Goal: Task Accomplishment & Management: Complete application form

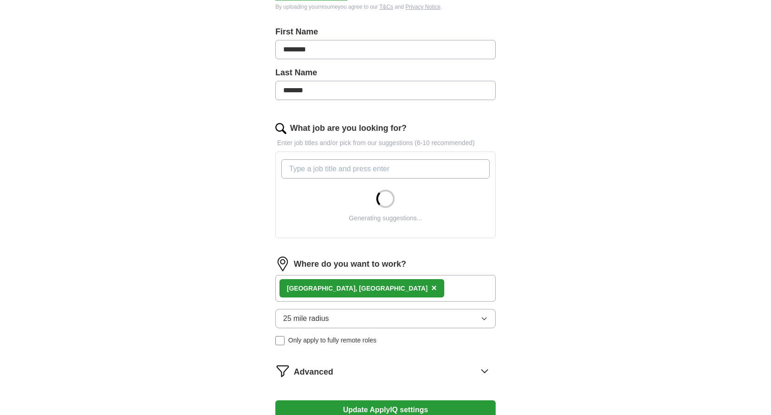
scroll to position [187, 0]
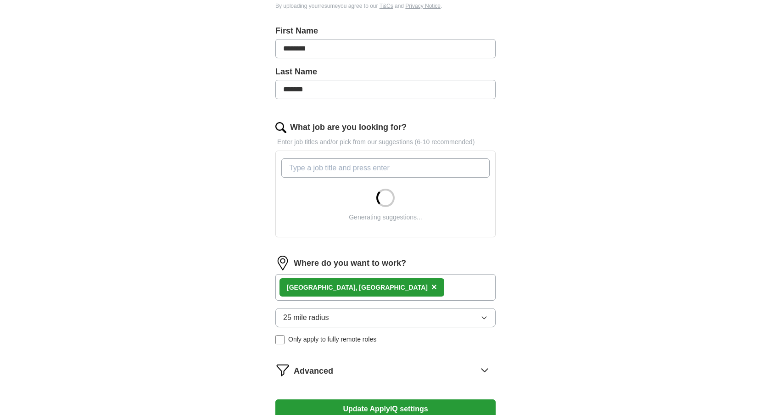
click at [374, 171] on input "What job are you looking for?" at bounding box center [385, 167] width 208 height 19
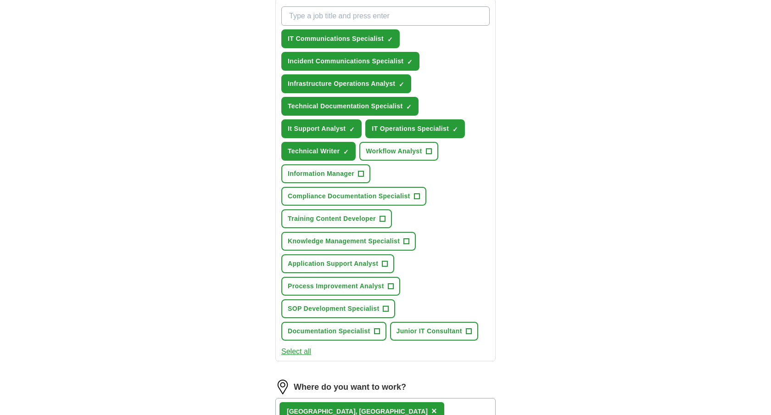
scroll to position [300, 0]
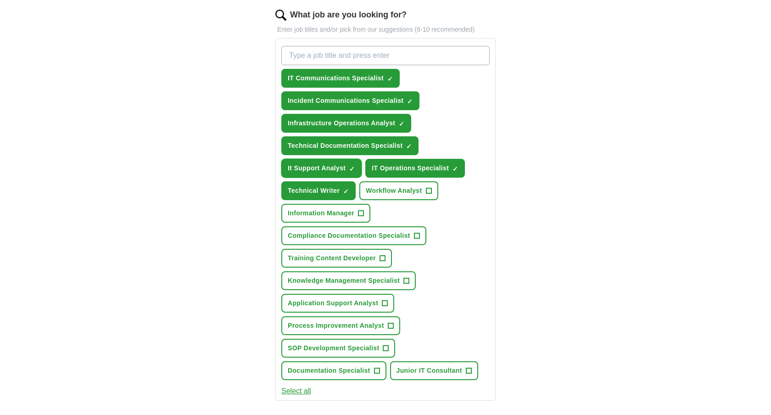
click at [0, 0] on span "×" at bounding box center [0, 0] width 0 height 0
click at [380, 117] on button "Infrastructure Operations Analyst ✓ ×" at bounding box center [346, 123] width 130 height 19
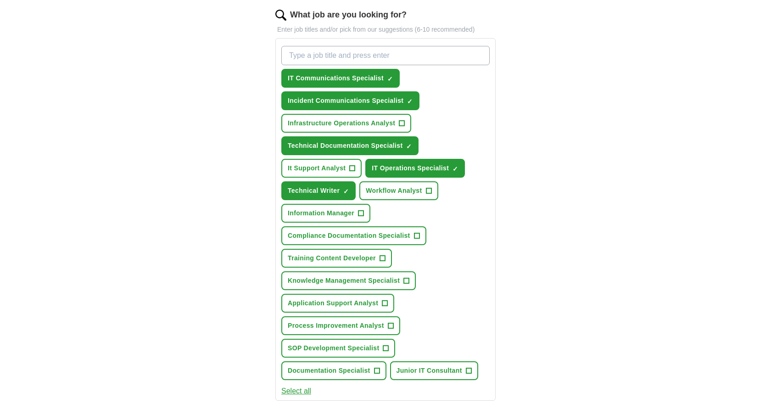
click at [381, 111] on div "IT Communications Specialist ✓ × Incident Communications Specialist ✓ × Infrast…" at bounding box center [385, 212] width 212 height 341
click at [377, 83] on span "IT Communications Specialist" at bounding box center [336, 78] width 96 height 10
click at [404, 196] on button "Workflow Analyst +" at bounding box center [398, 190] width 78 height 19
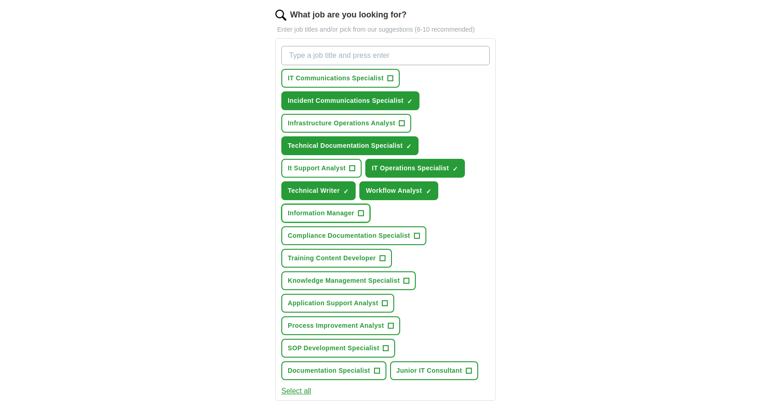
click at [350, 215] on span "Information Manager" at bounding box center [321, 213] width 67 height 10
click at [357, 261] on span "Training Content Developer" at bounding box center [332, 258] width 88 height 10
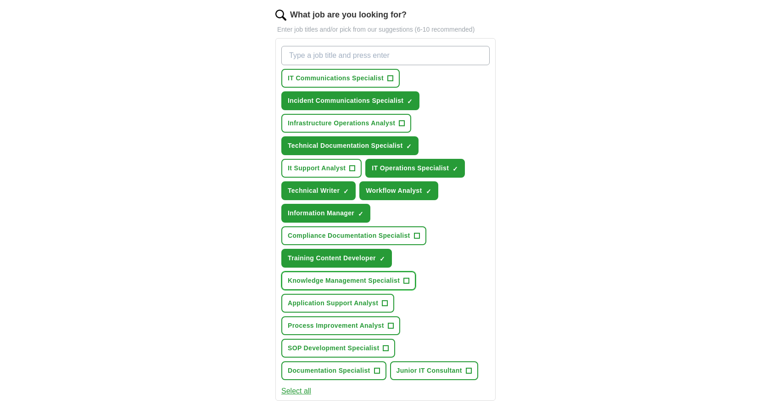
click at [360, 276] on span "Knowledge Management Specialist" at bounding box center [344, 281] width 112 height 10
click at [368, 302] on span "Application Support Analyst" at bounding box center [333, 303] width 90 height 10
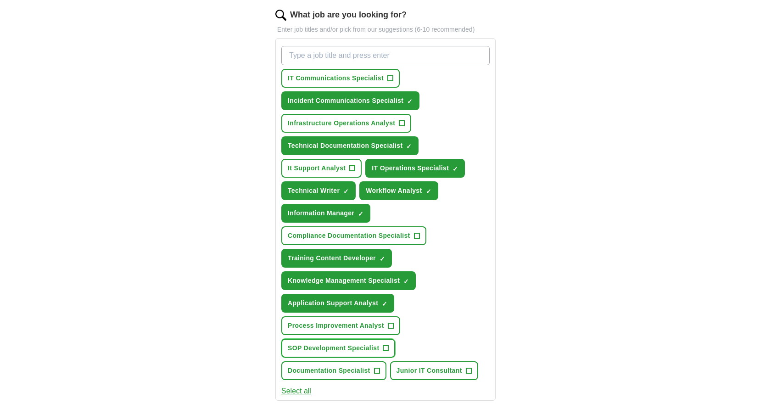
click at [359, 347] on span "SOP Development Specialist" at bounding box center [333, 348] width 91 height 10
click at [362, 373] on span "Documentation Specialist" at bounding box center [329, 371] width 83 height 10
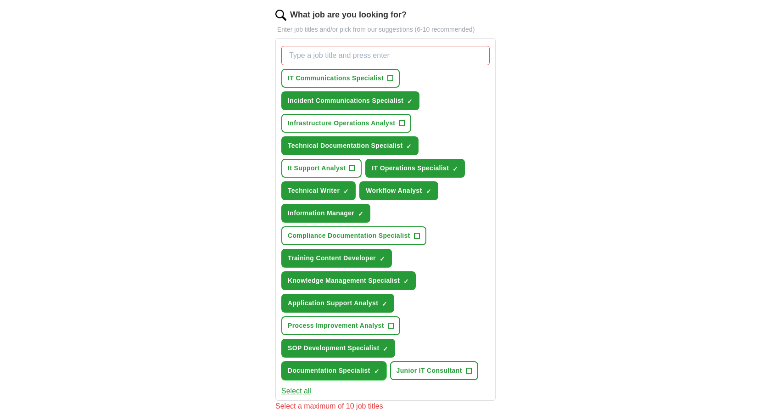
click at [367, 369] on span "Documentation Specialist" at bounding box center [329, 371] width 83 height 10
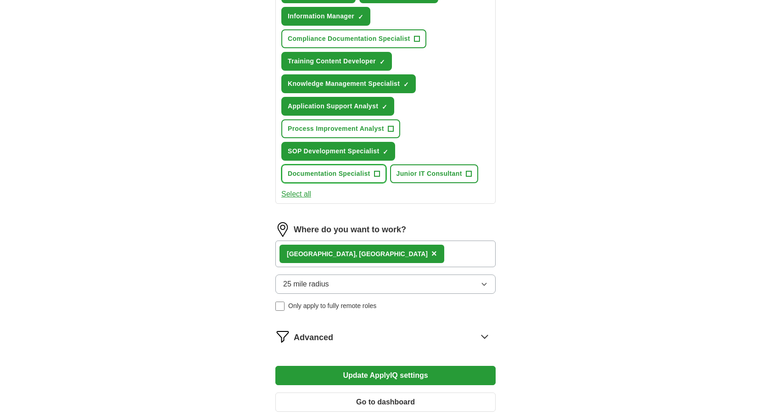
scroll to position [502, 0]
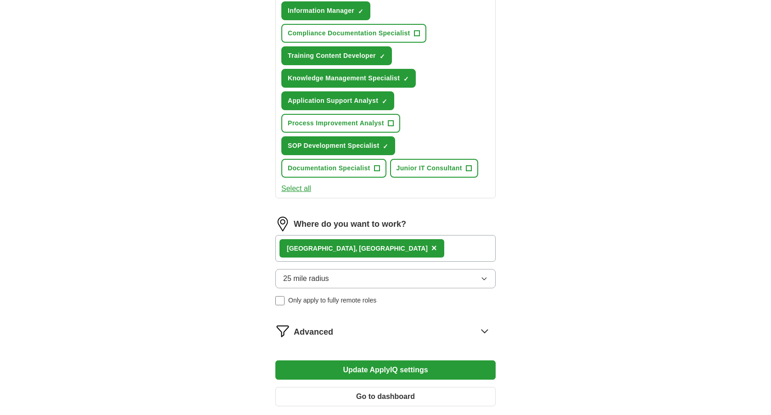
click at [360, 250] on div "[GEOGRAPHIC_DATA], [GEOGRAPHIC_DATA] ×" at bounding box center [385, 248] width 220 height 27
click at [345, 283] on button "25 mile radius" at bounding box center [385, 278] width 220 height 19
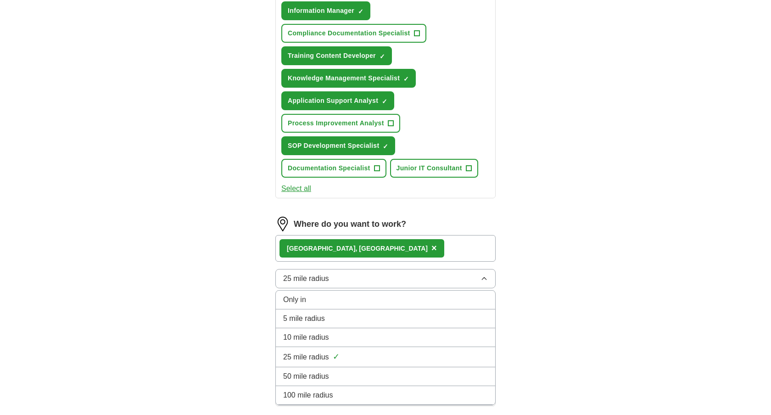
click at [339, 368] on li "50 mile radius" at bounding box center [385, 376] width 219 height 19
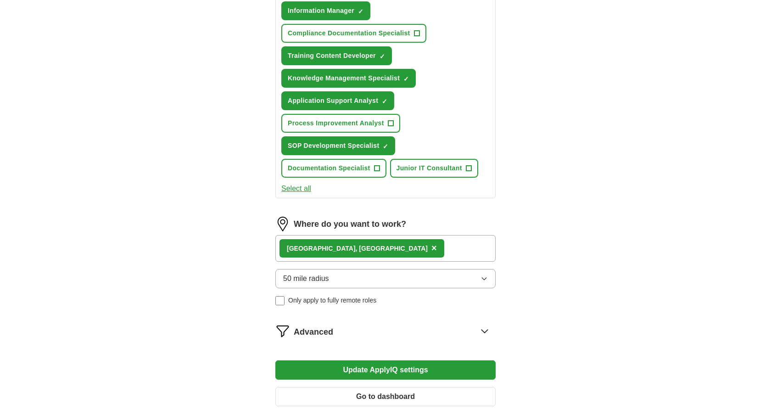
click at [340, 368] on button "Update ApplyIQ settings" at bounding box center [385, 369] width 220 height 19
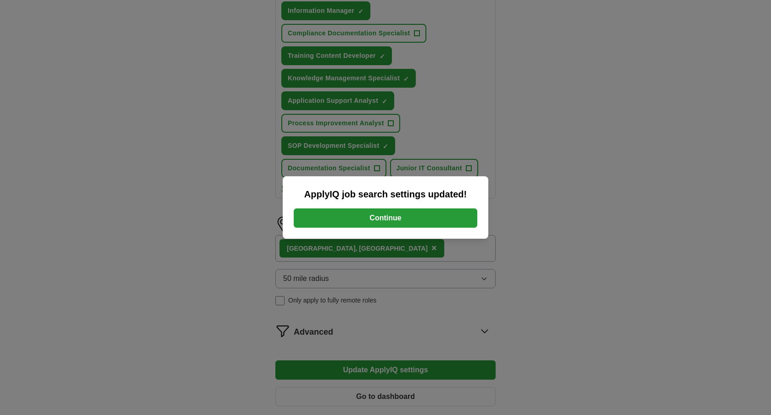
click at [387, 221] on button "Continue" at bounding box center [386, 217] width 184 height 19
